Goal: Task Accomplishment & Management: Manage account settings

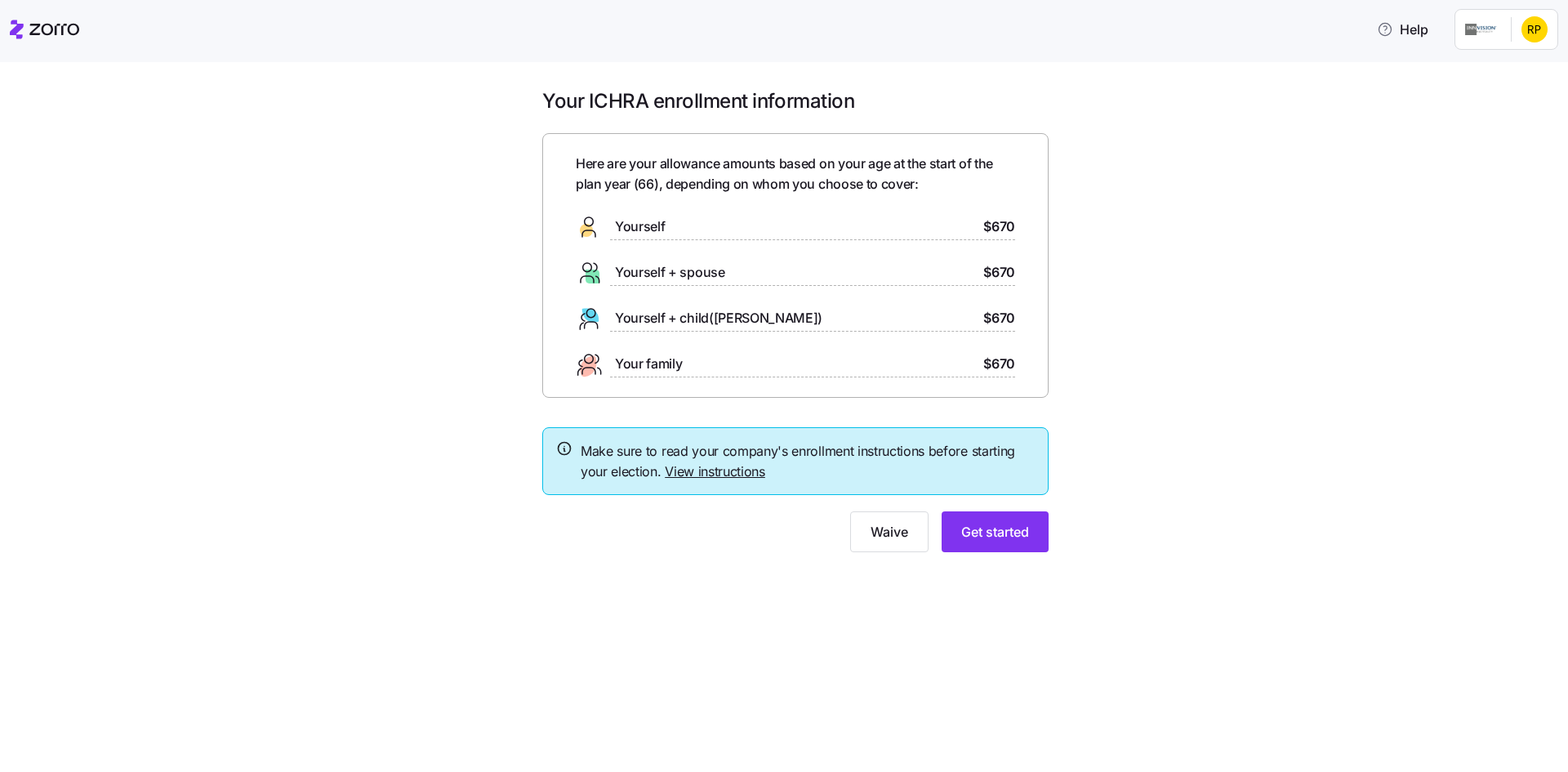
click at [1538, 27] on html "Help Your ICHRA enrollment information Here are your allowance amounts based on…" at bounding box center [784, 381] width 1568 height 762
click at [1513, 100] on div "Log out" at bounding box center [1491, 100] width 63 height 18
